Goal: Find specific page/section: Find specific page/section

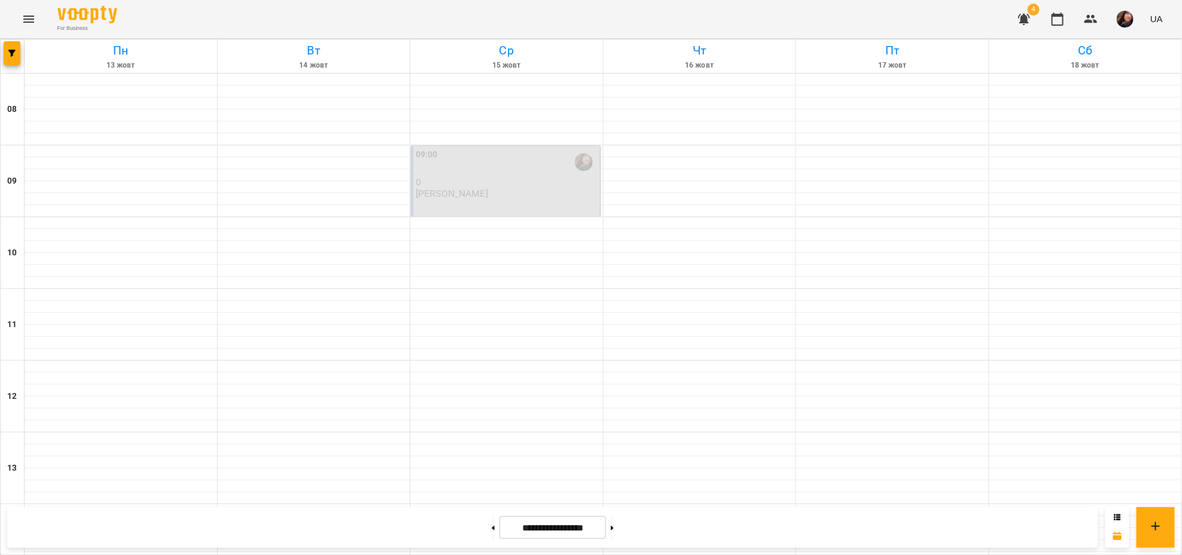
scroll to position [433, 0]
click at [71, 20] on img at bounding box center [87, 14] width 60 height 17
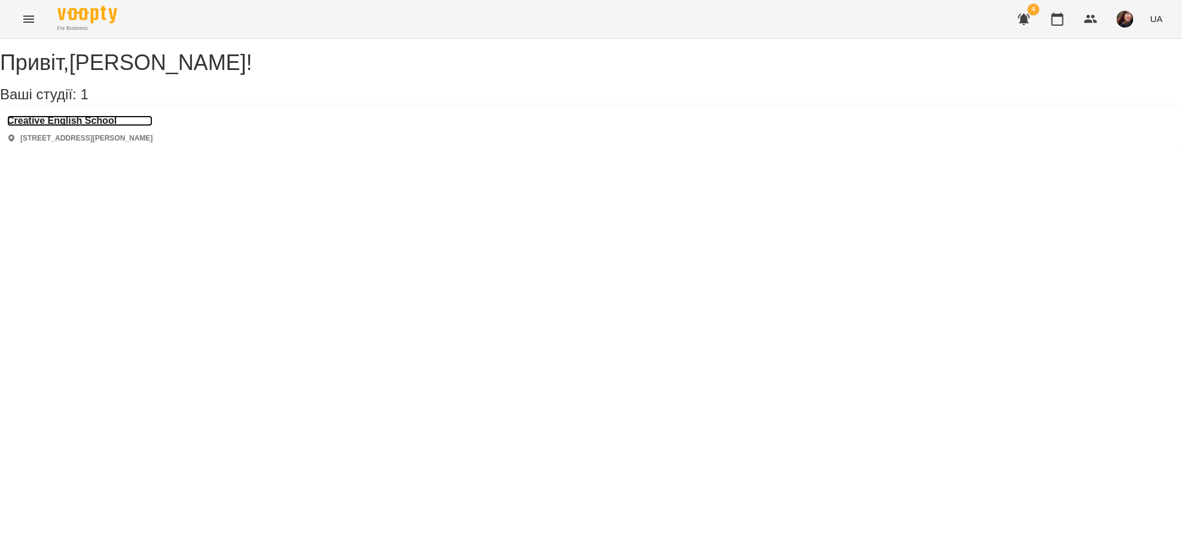
click at [94, 126] on h3 "Creative English School" at bounding box center [79, 120] width 145 height 11
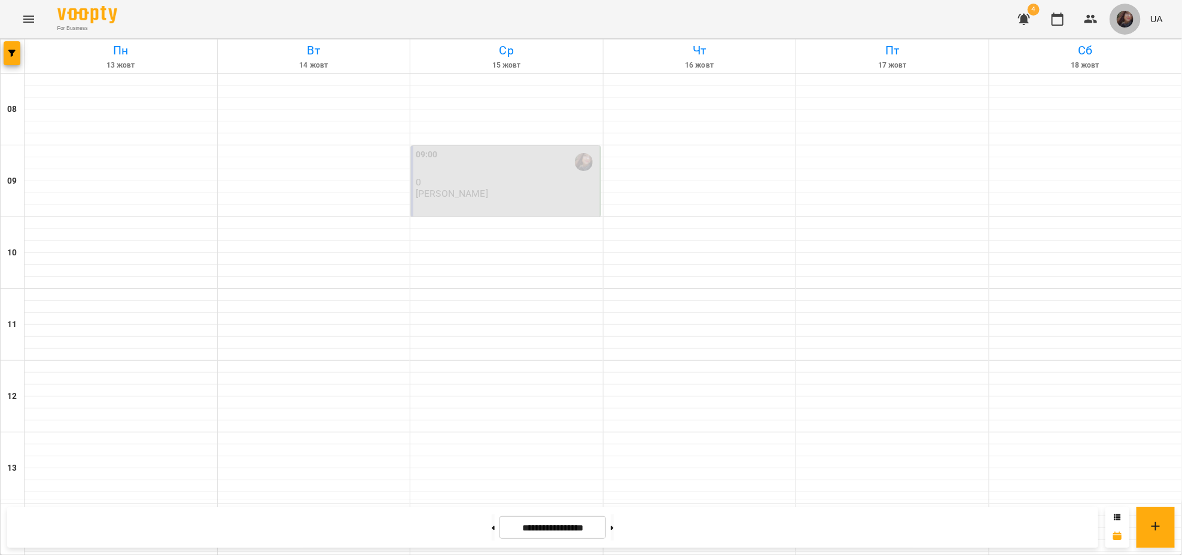
click at [1130, 11] on span "button" at bounding box center [1124, 19] width 17 height 17
click at [1101, 41] on span "[PERSON_NAME]" at bounding box center [1125, 45] width 76 height 14
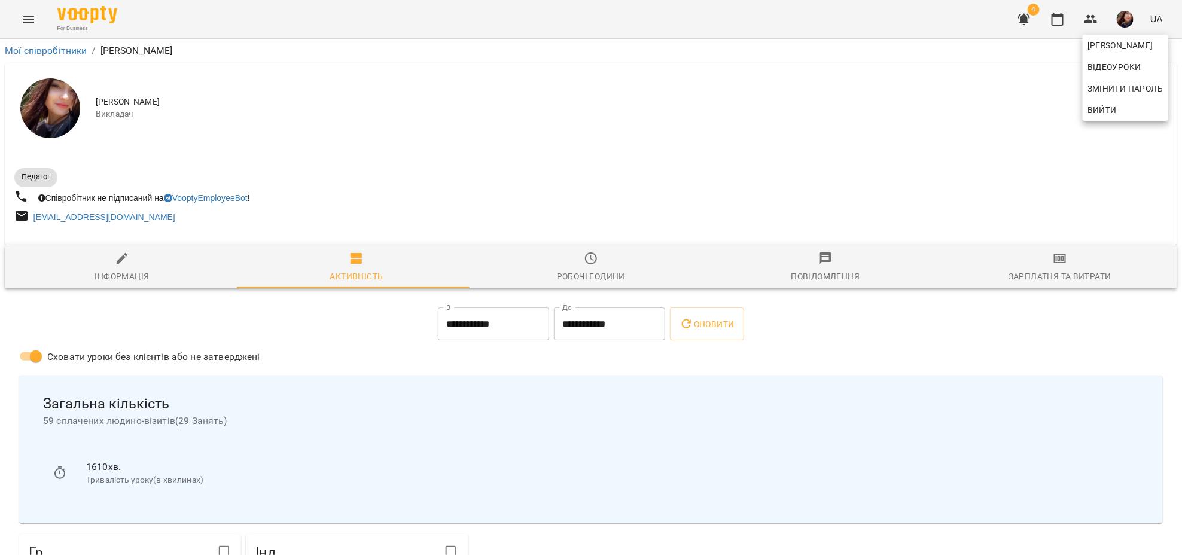
click at [245, 199] on div at bounding box center [591, 277] width 1182 height 555
click at [221, 197] on link "VooptyEmployeeBot" at bounding box center [206, 198] width 84 height 10
